Goal: Task Accomplishment & Management: Manage account settings

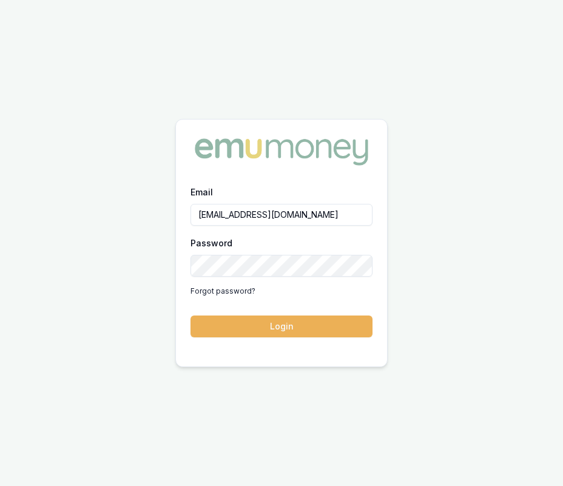
click at [309, 340] on div "Email eujin.ooi@emumoney.com.au Password Forgot password? Login" at bounding box center [281, 267] width 211 height 167
click at [308, 336] on button "Login" at bounding box center [281, 326] width 182 height 22
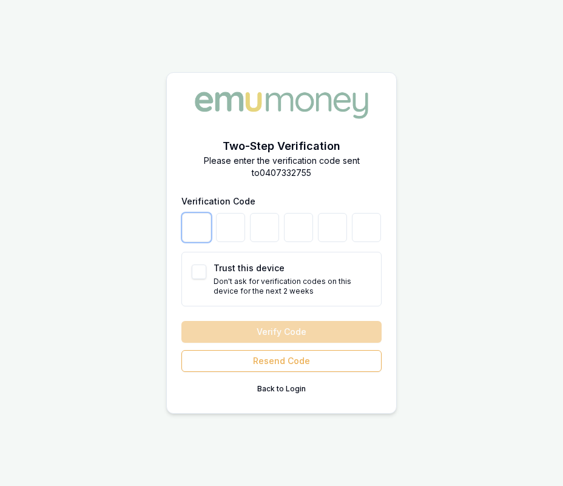
click at [197, 226] on input "number" at bounding box center [196, 227] width 29 height 29
type input "3"
type input "0"
type input "1"
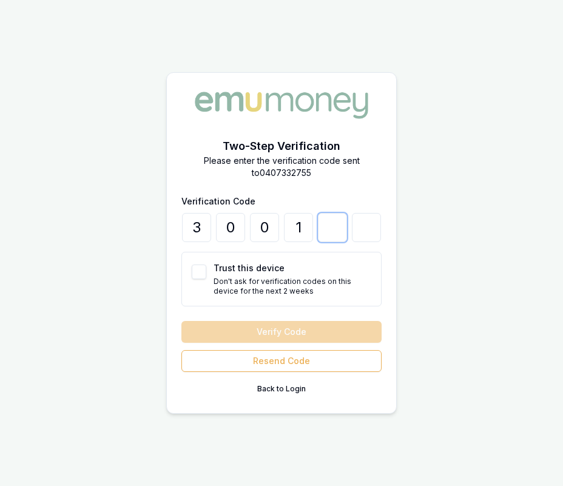
type input "7"
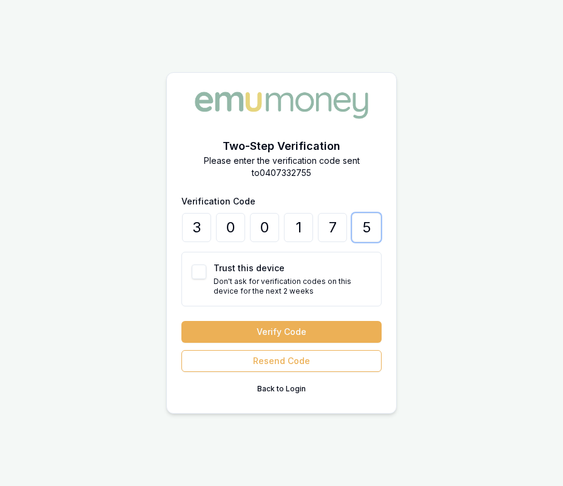
type input "5"
click at [197, 275] on button "Trust this device" at bounding box center [199, 271] width 15 height 15
checkbox input "true"
click at [253, 343] on div "Verify Code Resend Code Back to Login" at bounding box center [281, 360] width 200 height 78
click at [254, 336] on button "Verify Code" at bounding box center [281, 332] width 200 height 22
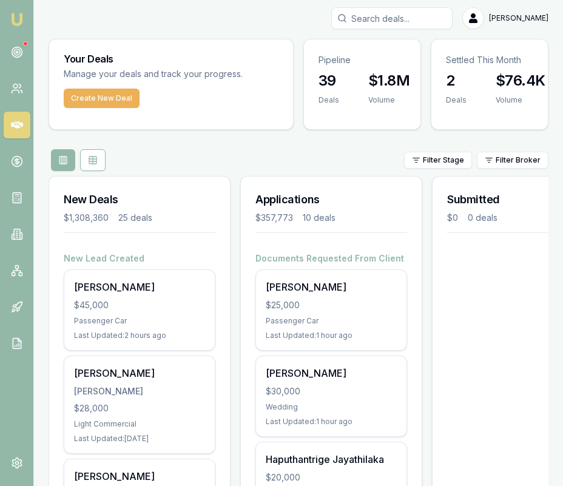
scroll to position [4, 0]
